Goal: Information Seeking & Learning: Learn about a topic

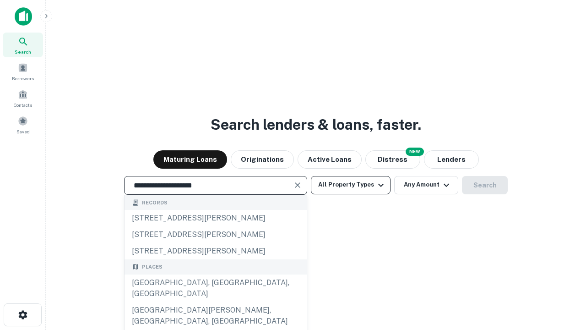
click at [215, 302] on div "[GEOGRAPHIC_DATA], [GEOGRAPHIC_DATA], [GEOGRAPHIC_DATA]" at bounding box center [216, 287] width 182 height 27
click at [351, 185] on button "All Property Types" at bounding box center [351, 185] width 80 height 18
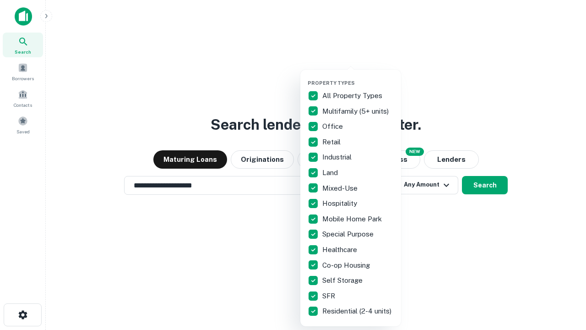
type input "**********"
click at [358, 77] on button "button" at bounding box center [358, 77] width 101 height 0
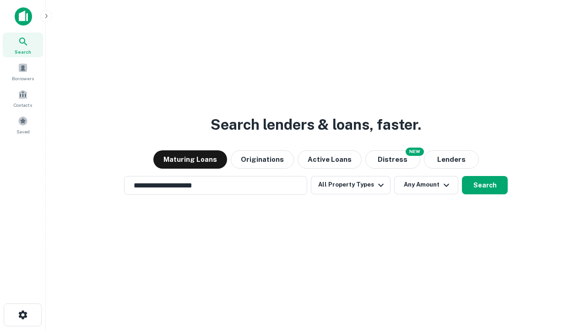
scroll to position [5, 110]
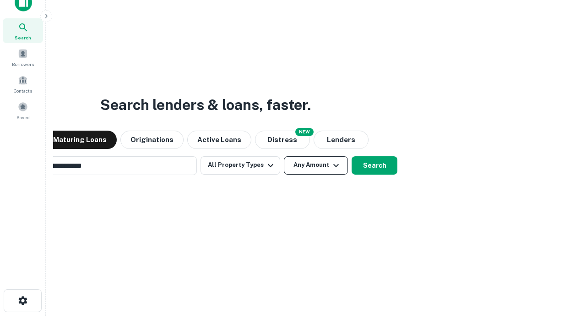
click at [284, 156] on button "Any Amount" at bounding box center [316, 165] width 64 height 18
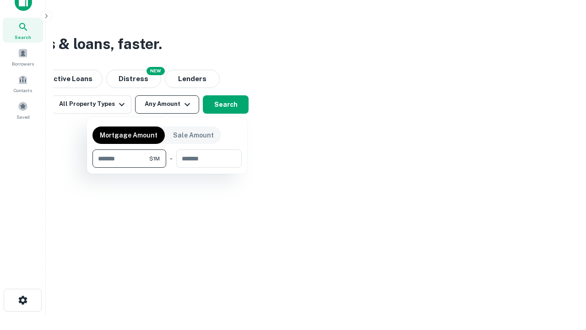
type input "*******"
click at [167, 168] on button "button" at bounding box center [166, 168] width 149 height 0
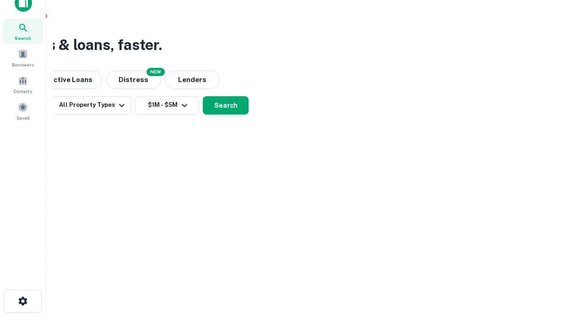
scroll to position [5, 169]
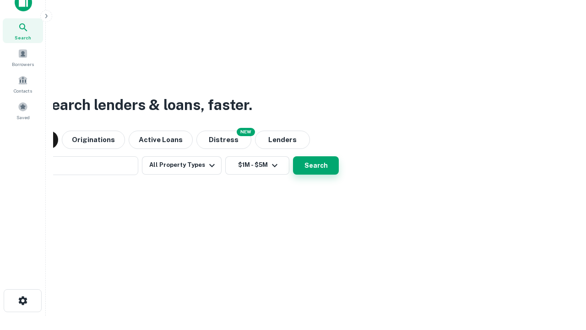
click at [293, 156] on button "Search" at bounding box center [316, 165] width 46 height 18
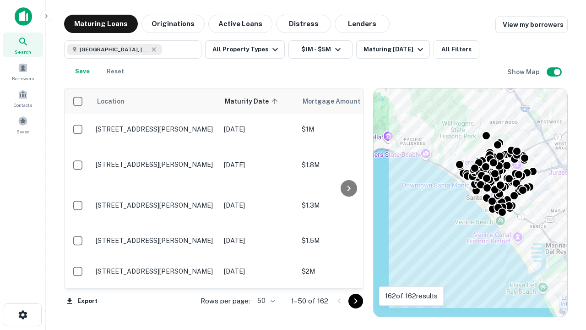
click at [265, 300] on body "Search Borrowers Contacts Saved Maturing Loans Originations Active Loans Distre…" at bounding box center [293, 165] width 586 height 330
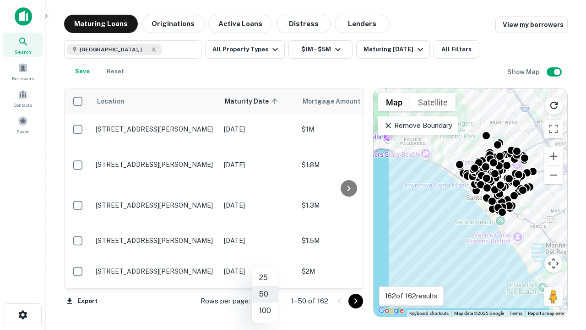
click at [265, 277] on li "25" at bounding box center [265, 277] width 27 height 16
click at [355, 300] on icon "Go to next page" at bounding box center [355, 300] width 11 height 11
